Goal: Find specific page/section: Find specific page/section

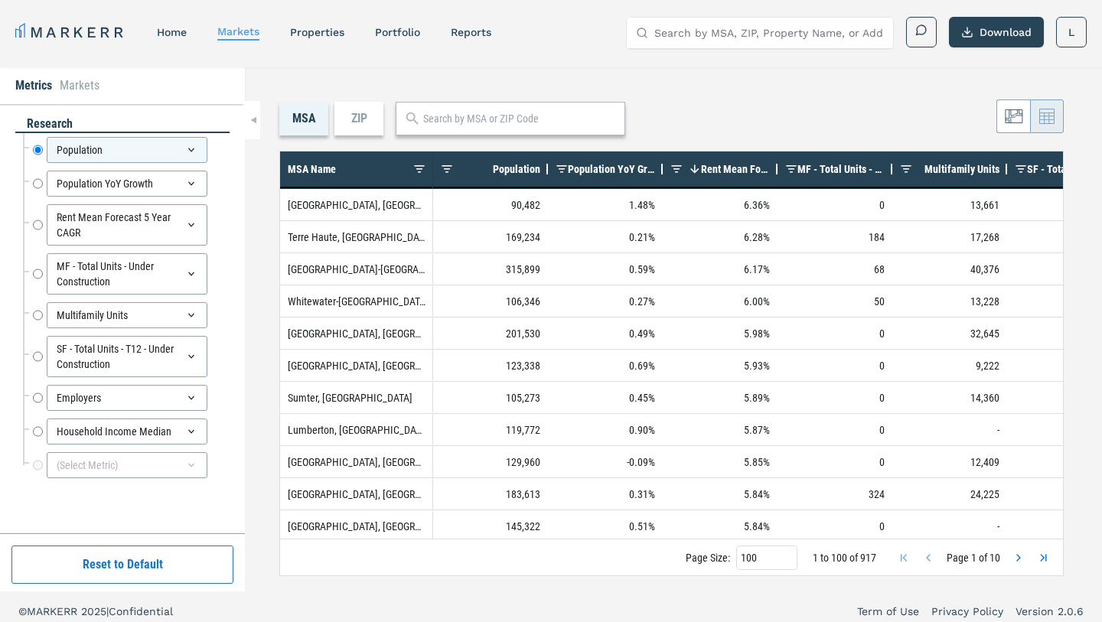
click at [492, 122] on input "text" at bounding box center [520, 119] width 194 height 16
paste input "34653"
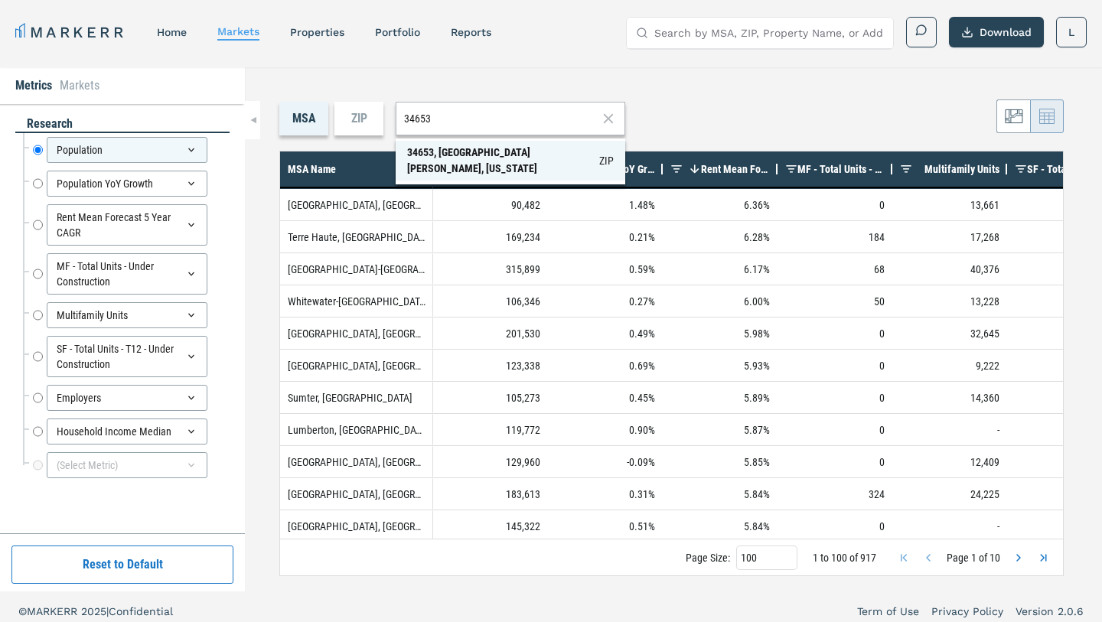
type input "34653"
click at [493, 150] on div "34653, [GEOGRAPHIC_DATA][PERSON_NAME], [US_STATE]" at bounding box center [503, 161] width 192 height 32
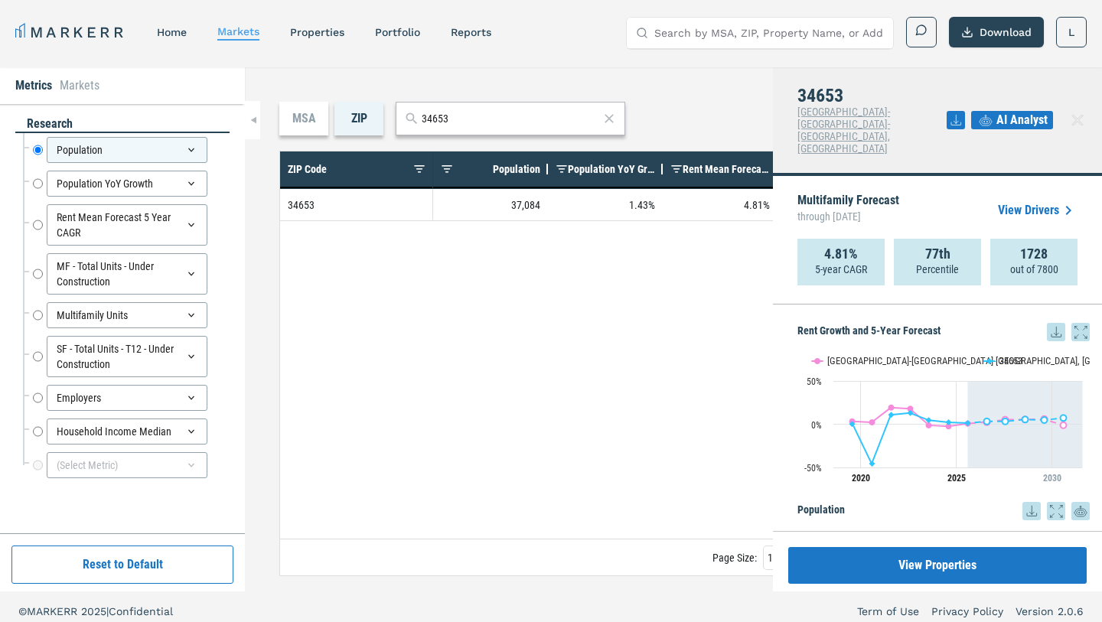
click at [316, 126] on div "MSA" at bounding box center [303, 119] width 49 height 34
click at [1082, 111] on icon at bounding box center [1078, 120] width 18 height 18
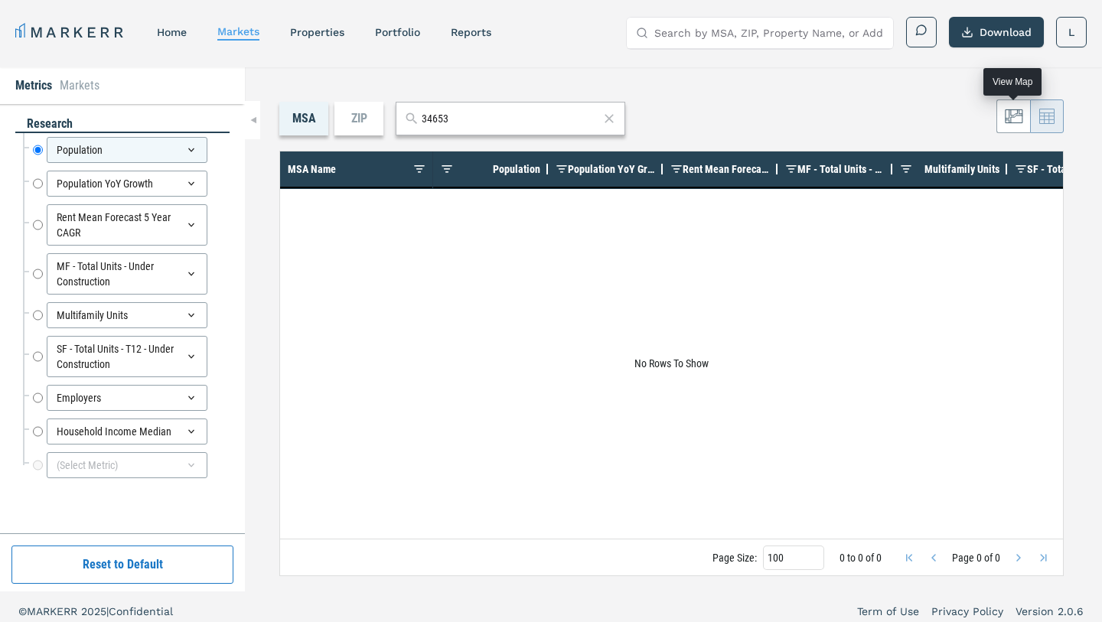
click at [1008, 122] on icon at bounding box center [1014, 116] width 18 height 18
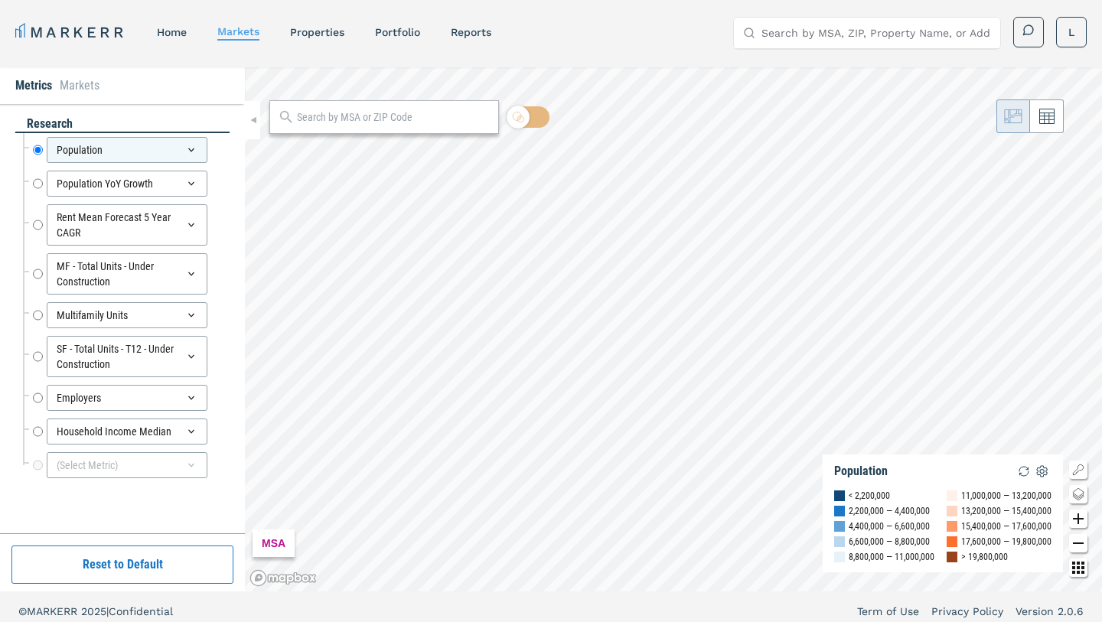
click at [436, 129] on div at bounding box center [384, 117] width 230 height 34
click at [436, 119] on input "text" at bounding box center [394, 117] width 194 height 16
paste input "34653"
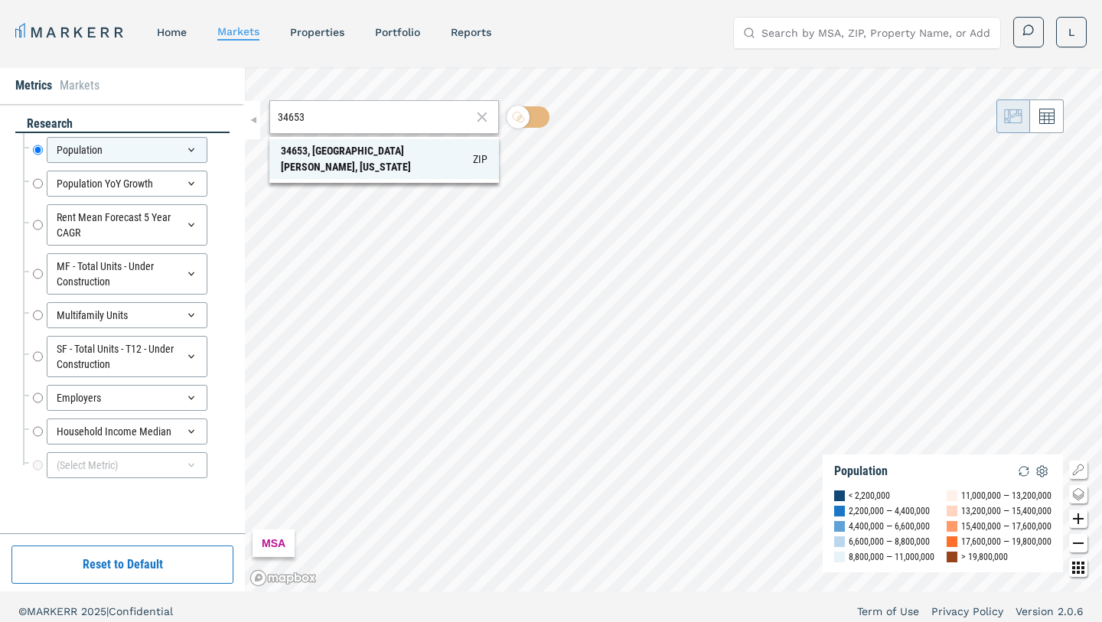
type input "34653"
click at [403, 155] on div "34653, [GEOGRAPHIC_DATA][PERSON_NAME], [US_STATE]" at bounding box center [377, 159] width 192 height 32
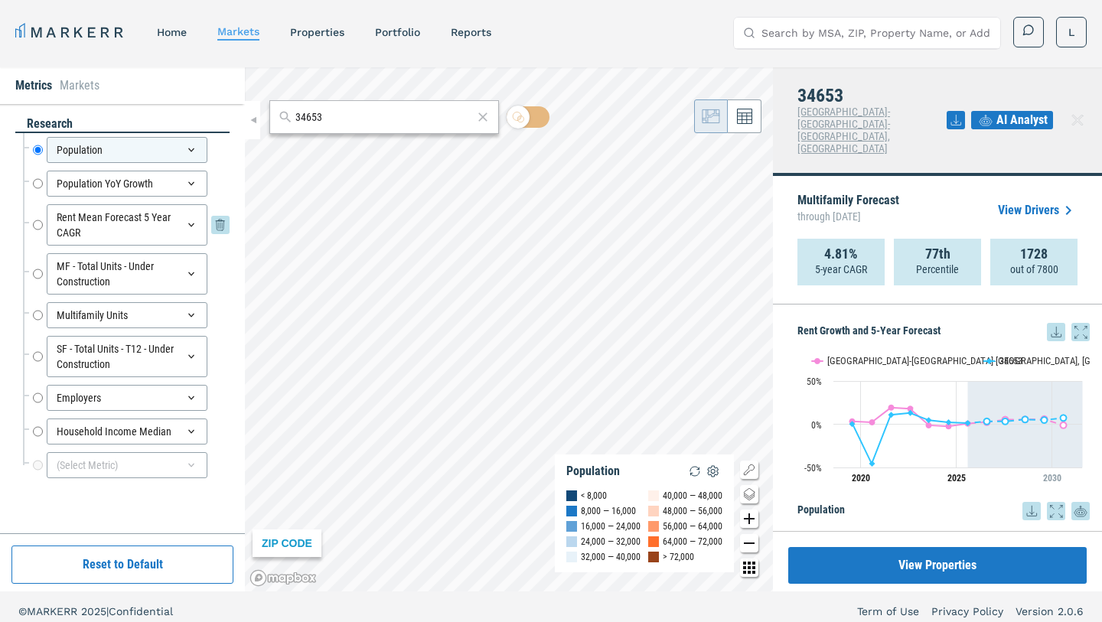
click at [40, 229] on input "Rent Mean Forecast 5 Year CAGR" at bounding box center [38, 224] width 10 height 41
radio input "false"
radio input "true"
